Goal: Task Accomplishment & Management: Use online tool/utility

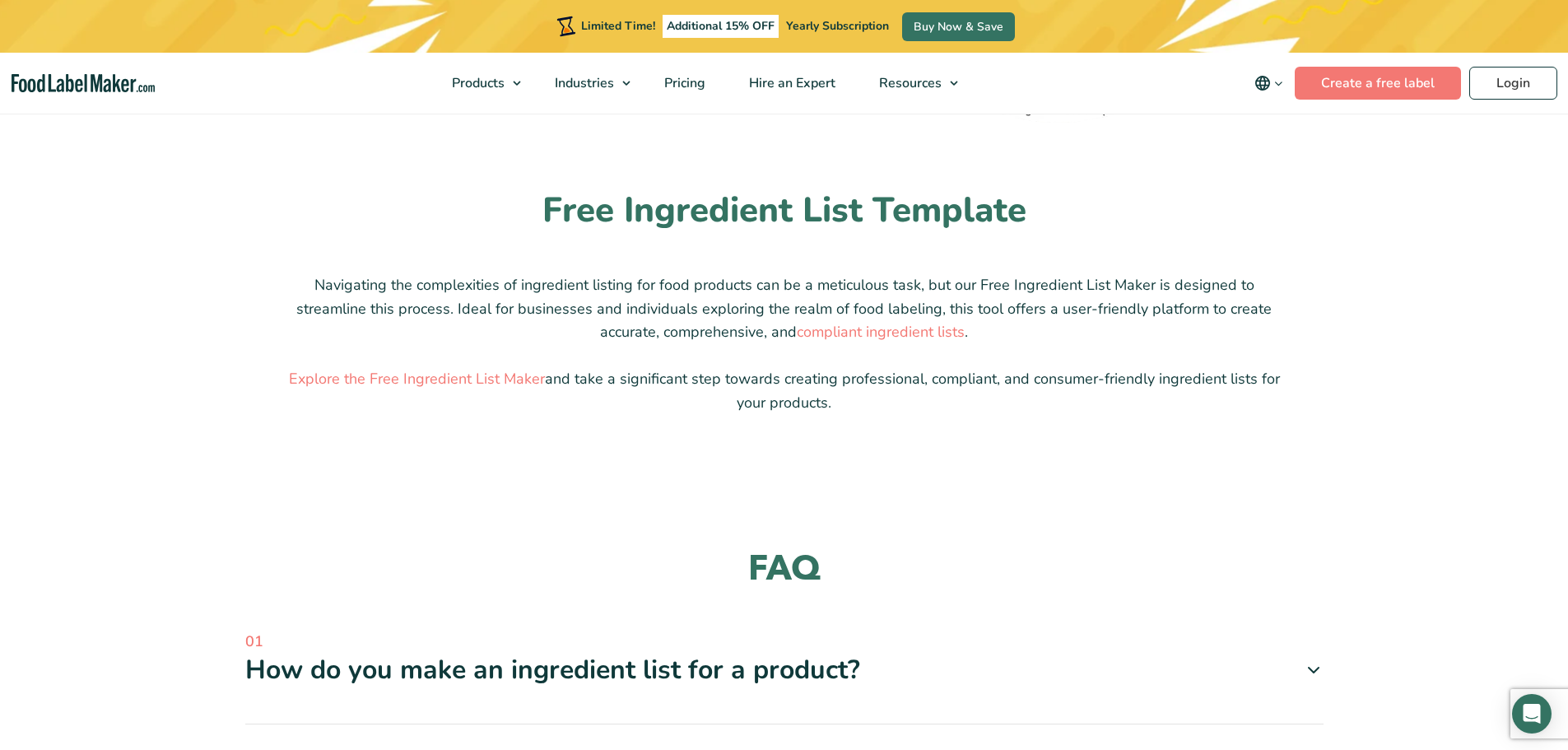
scroll to position [1399, 0]
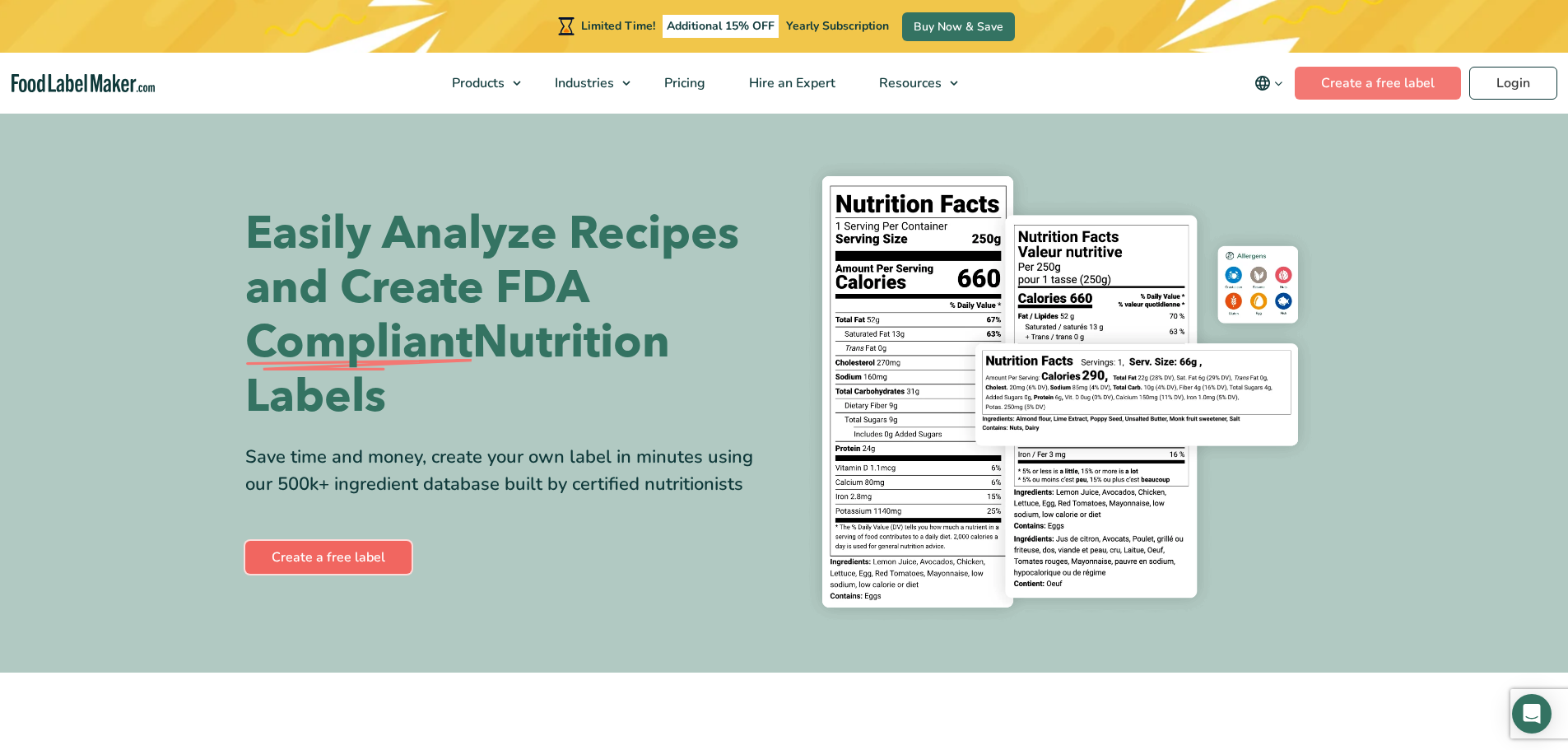
click at [335, 546] on link "Create a free label" at bounding box center [328, 557] width 166 height 33
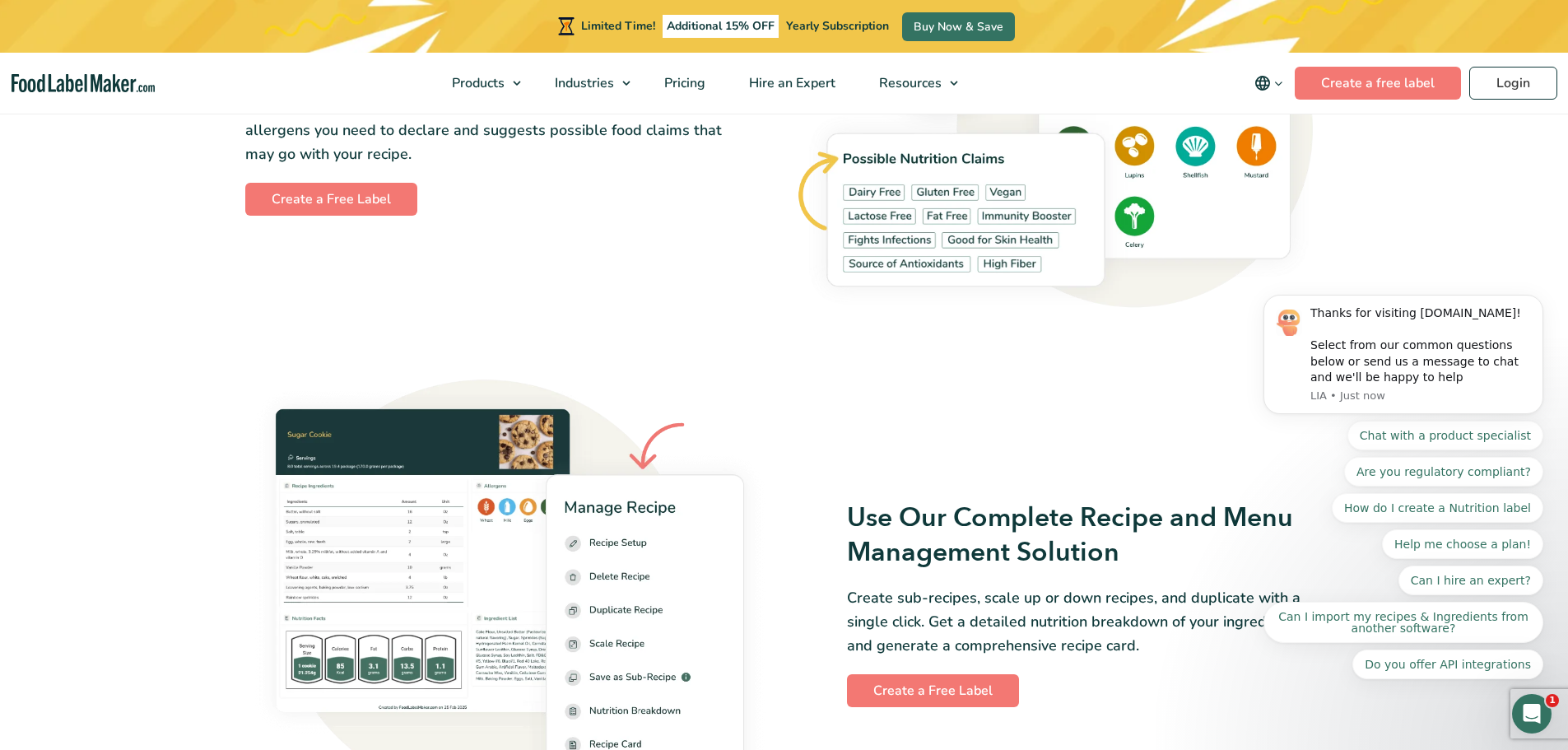
scroll to position [2105, 0]
